Goal: Information Seeking & Learning: Check status

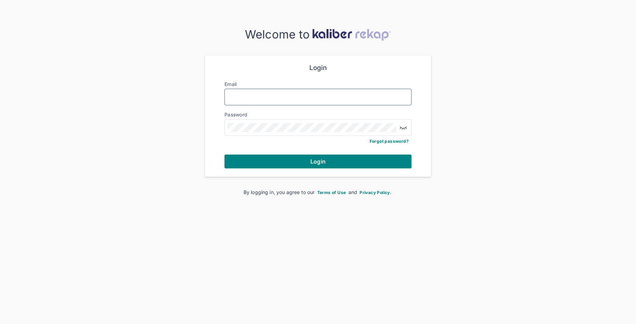
drag, startPoint x: 333, startPoint y: 96, endPoint x: 389, endPoint y: 104, distance: 57.1
click at [335, 96] on input "Email" at bounding box center [318, 97] width 181 height 9
type input "**********"
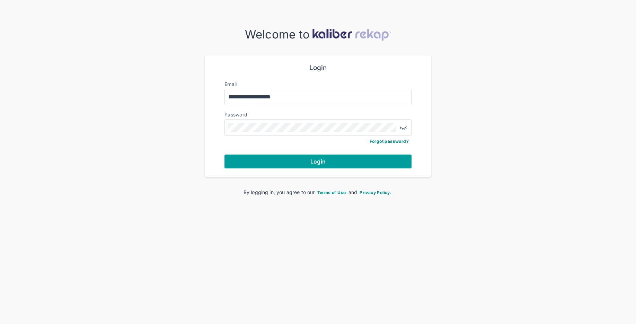
click at [325, 158] on span "Login" at bounding box center [318, 161] width 15 height 7
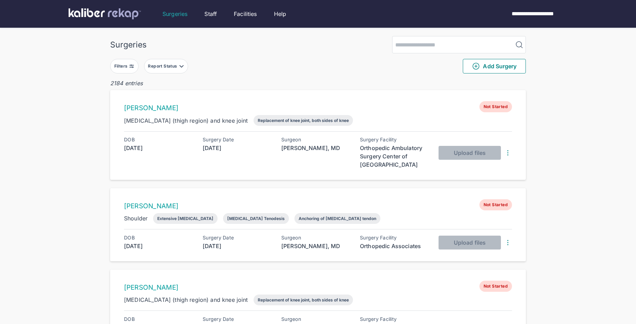
click at [129, 64] on img at bounding box center [132, 66] width 6 height 6
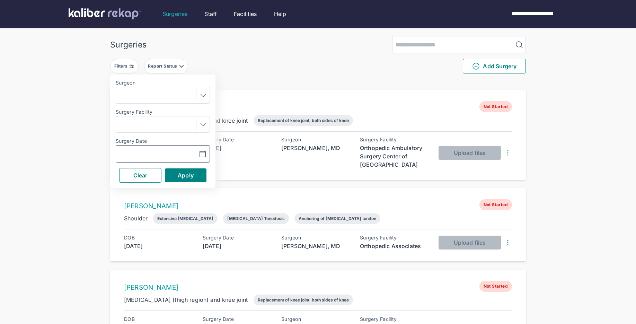
click at [201, 154] on icon "button" at bounding box center [203, 154] width 8 height 8
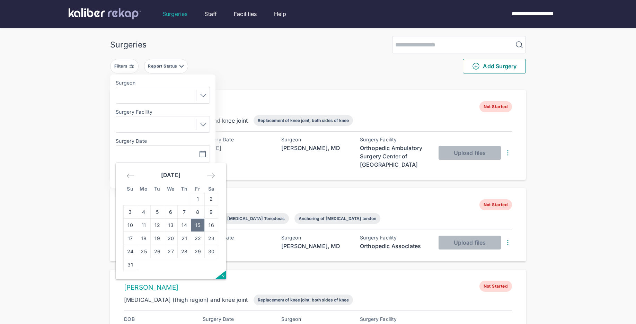
click at [201, 224] on td "15" at bounding box center [198, 225] width 14 height 13
type input "**********"
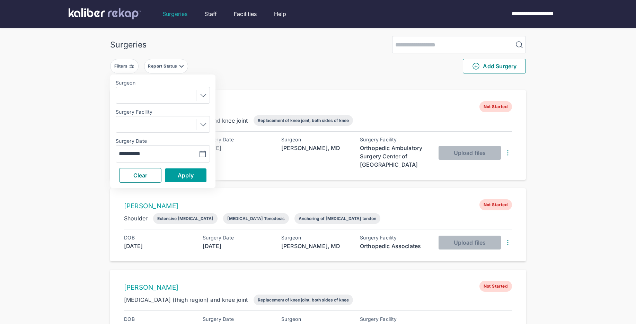
click at [198, 180] on button "Apply" at bounding box center [186, 175] width 42 height 14
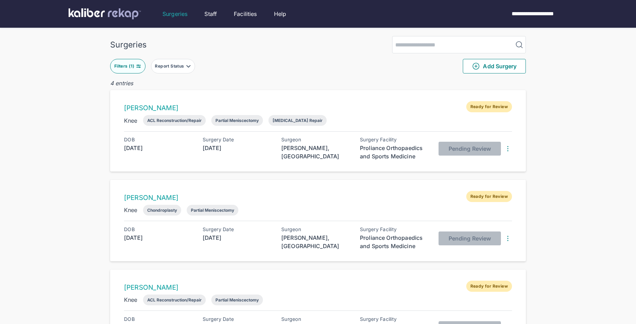
click at [119, 66] on div "Filters ( 1 )" at bounding box center [124, 66] width 21 height 6
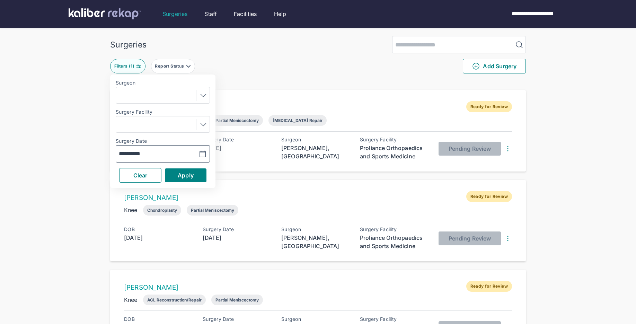
click at [201, 157] on icon "button" at bounding box center [203, 154] width 8 height 8
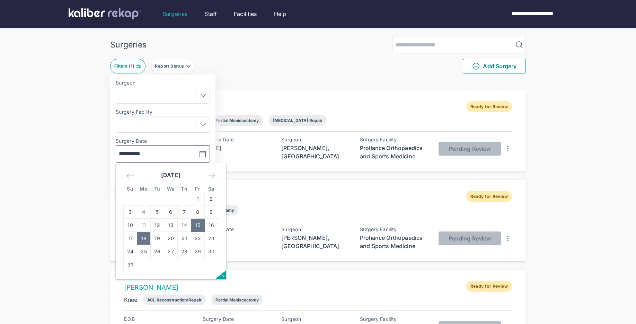
drag, startPoint x: 147, startPoint y: 237, endPoint x: 169, endPoint y: 184, distance: 56.7
click at [148, 236] on td "18" at bounding box center [144, 238] width 14 height 13
type input "**********"
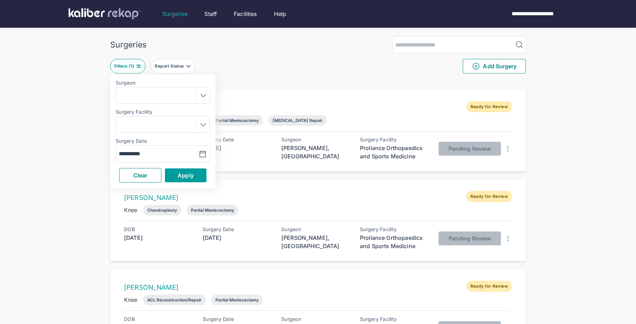
click at [176, 173] on button "Apply" at bounding box center [186, 175] width 42 height 14
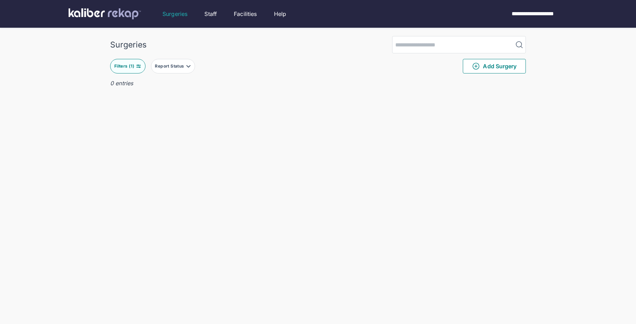
click at [132, 63] on button "Filters ( 1 )" at bounding box center [127, 66] width 35 height 15
click at [208, 150] on button "button" at bounding box center [186, 154] width 48 height 16
drag, startPoint x: 180, startPoint y: 226, endPoint x: 190, endPoint y: 195, distance: 33.0
click at [181, 226] on td "14" at bounding box center [185, 225] width 14 height 13
type input "**********"
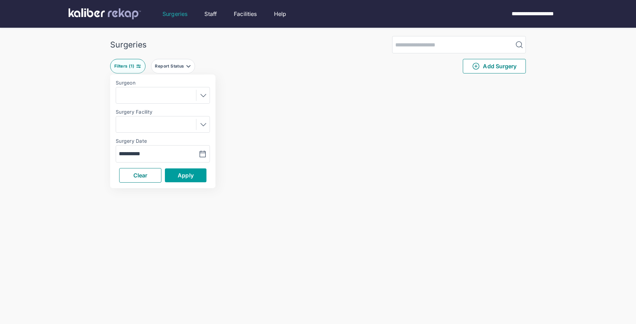
click at [192, 175] on span "Apply" at bounding box center [186, 175] width 16 height 7
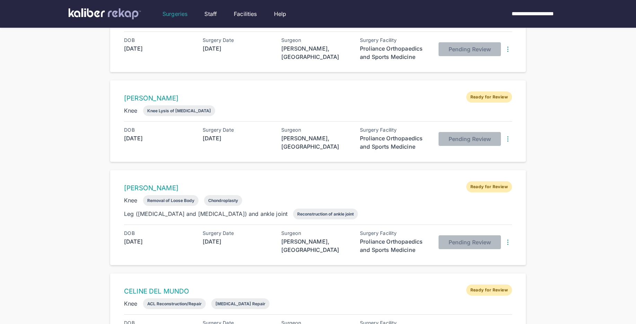
scroll to position [554, 0]
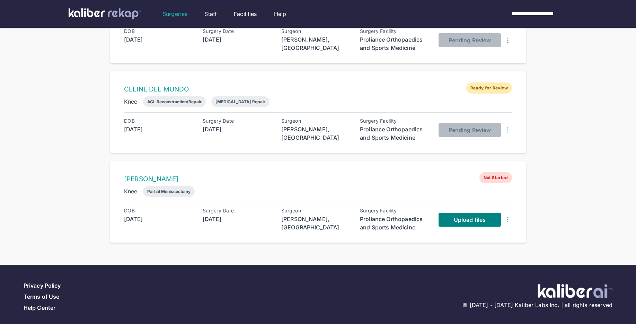
click at [507, 216] on img at bounding box center [508, 220] width 8 height 8
click at [473, 230] on div "Delete Surgery" at bounding box center [480, 232] width 70 height 7
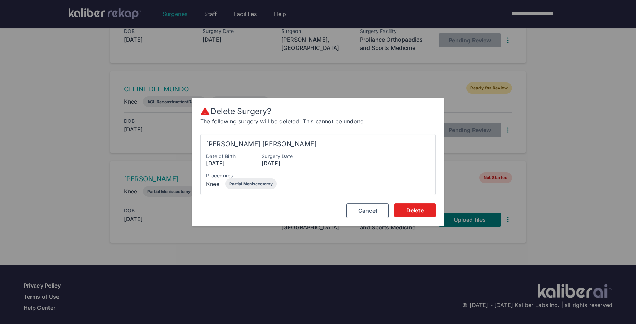
click at [422, 215] on button "Delete" at bounding box center [415, 210] width 42 height 14
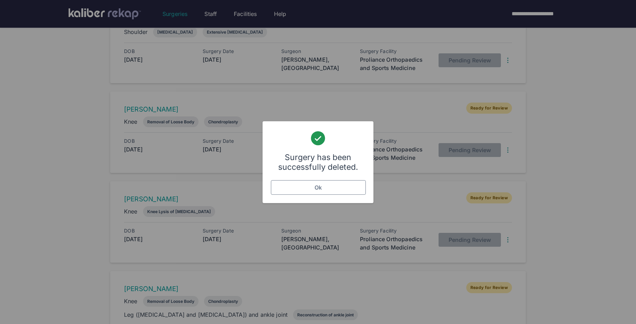
click at [348, 188] on button "Ok" at bounding box center [318, 187] width 95 height 15
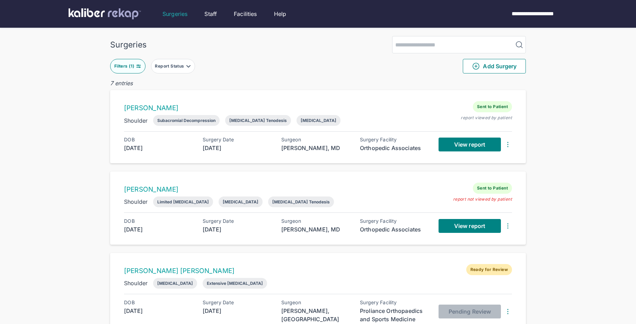
click at [129, 66] on div "Filters ( 1 )" at bounding box center [124, 66] width 21 height 6
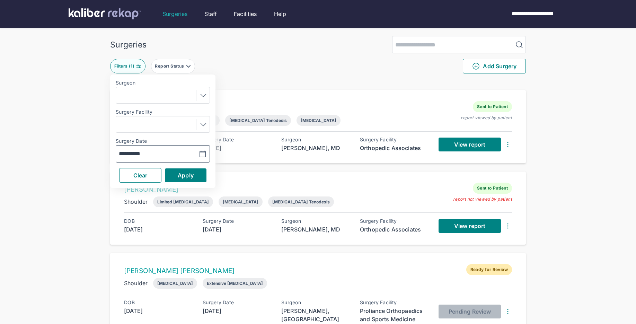
click at [210, 155] on button "button" at bounding box center [186, 154] width 48 height 16
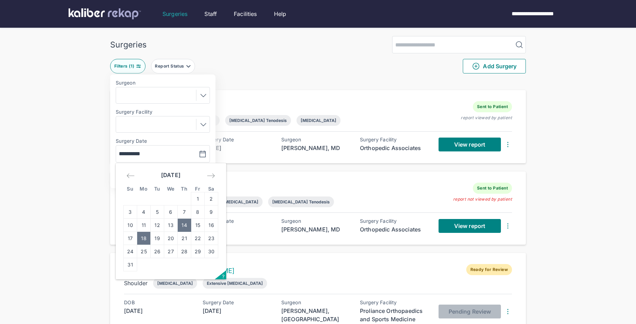
click at [144, 235] on td "18" at bounding box center [144, 238] width 14 height 13
type input "**********"
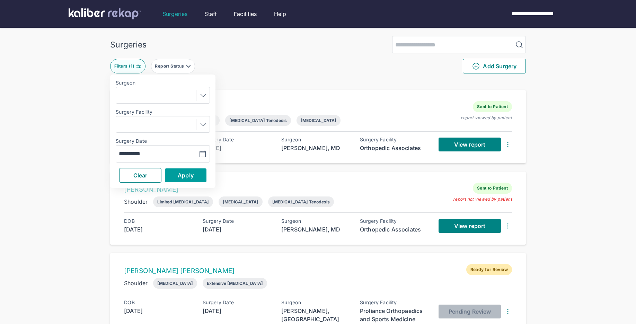
click at [186, 178] on span "Apply" at bounding box center [186, 175] width 16 height 7
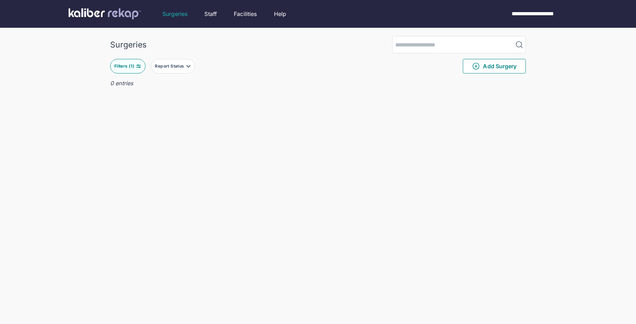
click at [137, 67] on img at bounding box center [139, 66] width 6 height 6
click at [210, 156] on div "**********" at bounding box center [163, 153] width 94 height 17
click at [198, 149] on button "button" at bounding box center [186, 154] width 48 height 16
drag, startPoint x: 159, startPoint y: 234, endPoint x: 163, endPoint y: 231, distance: 5.6
click at [160, 234] on td "19" at bounding box center [158, 238] width 14 height 13
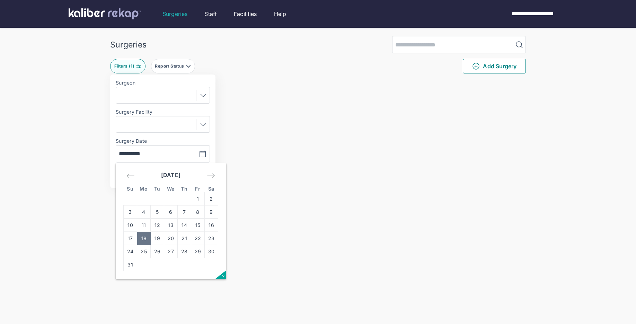
type input "**********"
click at [186, 176] on span "Apply" at bounding box center [186, 175] width 16 height 7
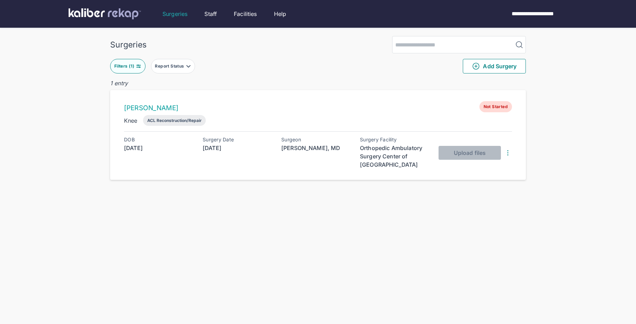
click at [124, 62] on button "Filters ( 1 )" at bounding box center [127, 66] width 35 height 15
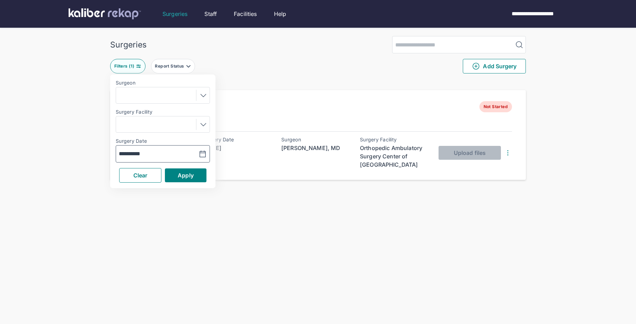
click at [190, 155] on button "button" at bounding box center [186, 154] width 48 height 16
drag, startPoint x: 173, startPoint y: 243, endPoint x: 188, endPoint y: 202, distance: 42.8
click at [173, 242] on td "20" at bounding box center [171, 238] width 14 height 13
type input "**********"
click at [193, 177] on span "Apply" at bounding box center [186, 175] width 16 height 7
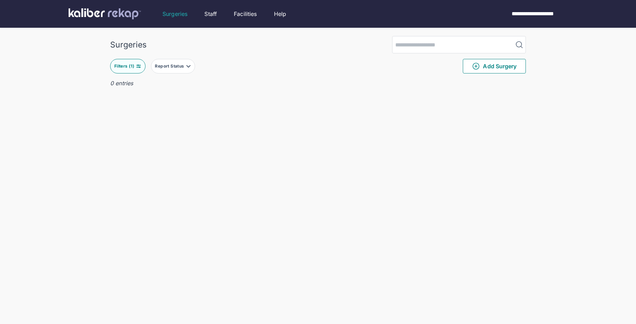
click at [140, 62] on button "Filters ( 1 )" at bounding box center [127, 66] width 35 height 15
click at [201, 151] on icon "button" at bounding box center [203, 154] width 6 height 6
click at [188, 242] on td "21" at bounding box center [185, 238] width 14 height 13
type input "**********"
click at [190, 176] on span "Apply" at bounding box center [186, 175] width 16 height 7
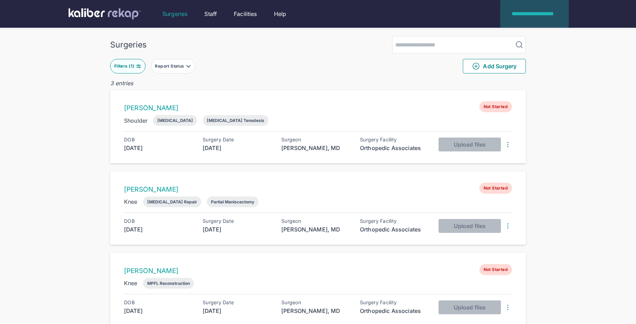
click at [525, 16] on div "**********" at bounding box center [534, 14] width 63 height 8
click at [533, 42] on li "Logout" at bounding box center [541, 42] width 55 height 14
